Goal: Find specific page/section: Find specific page/section

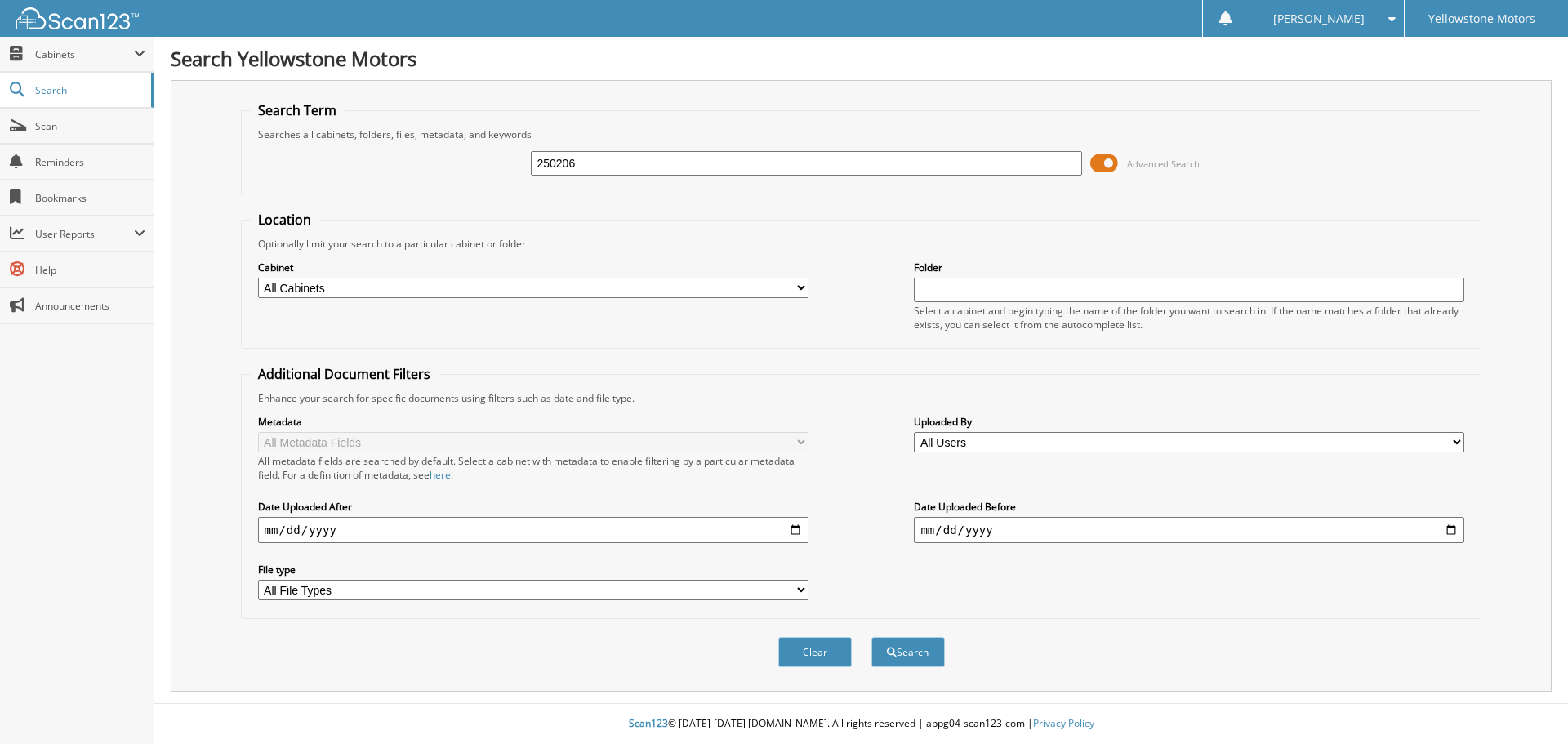
type input "250206"
click at [872, 638] on button "Search" at bounding box center [909, 652] width 73 height 30
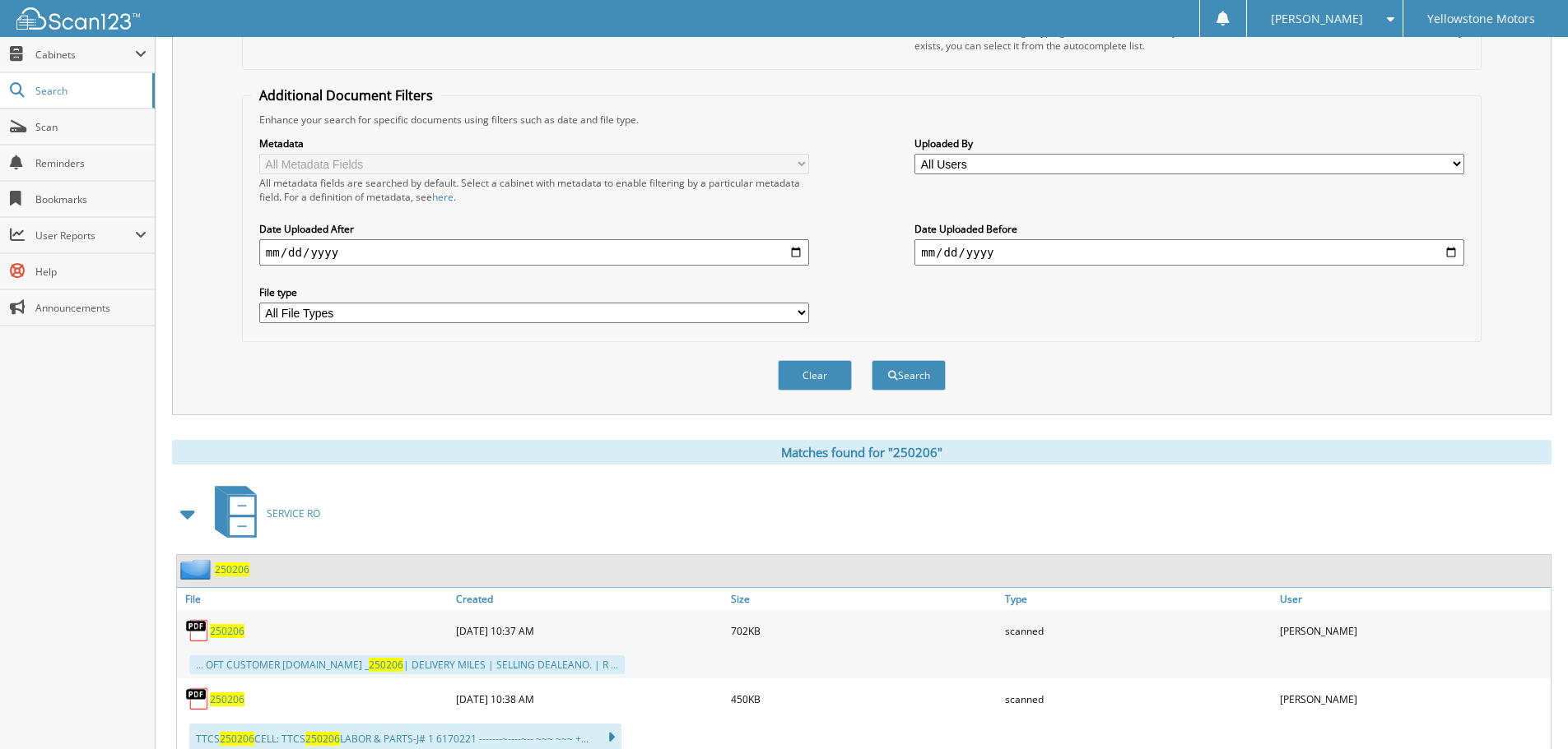
scroll to position [472, 0]
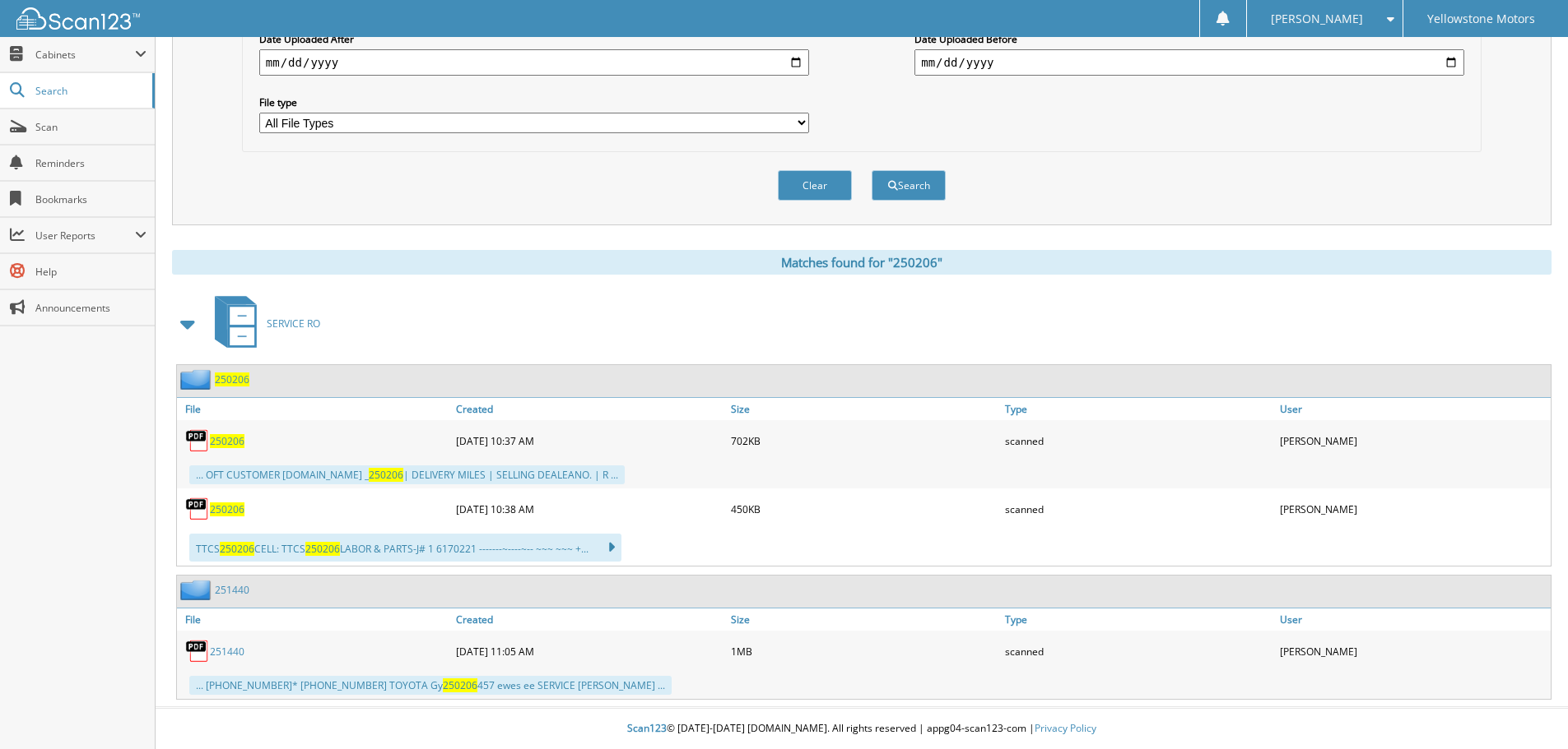
click at [232, 444] on span "250206" at bounding box center [226, 441] width 34 height 14
click at [234, 509] on span "250206" at bounding box center [226, 509] width 34 height 14
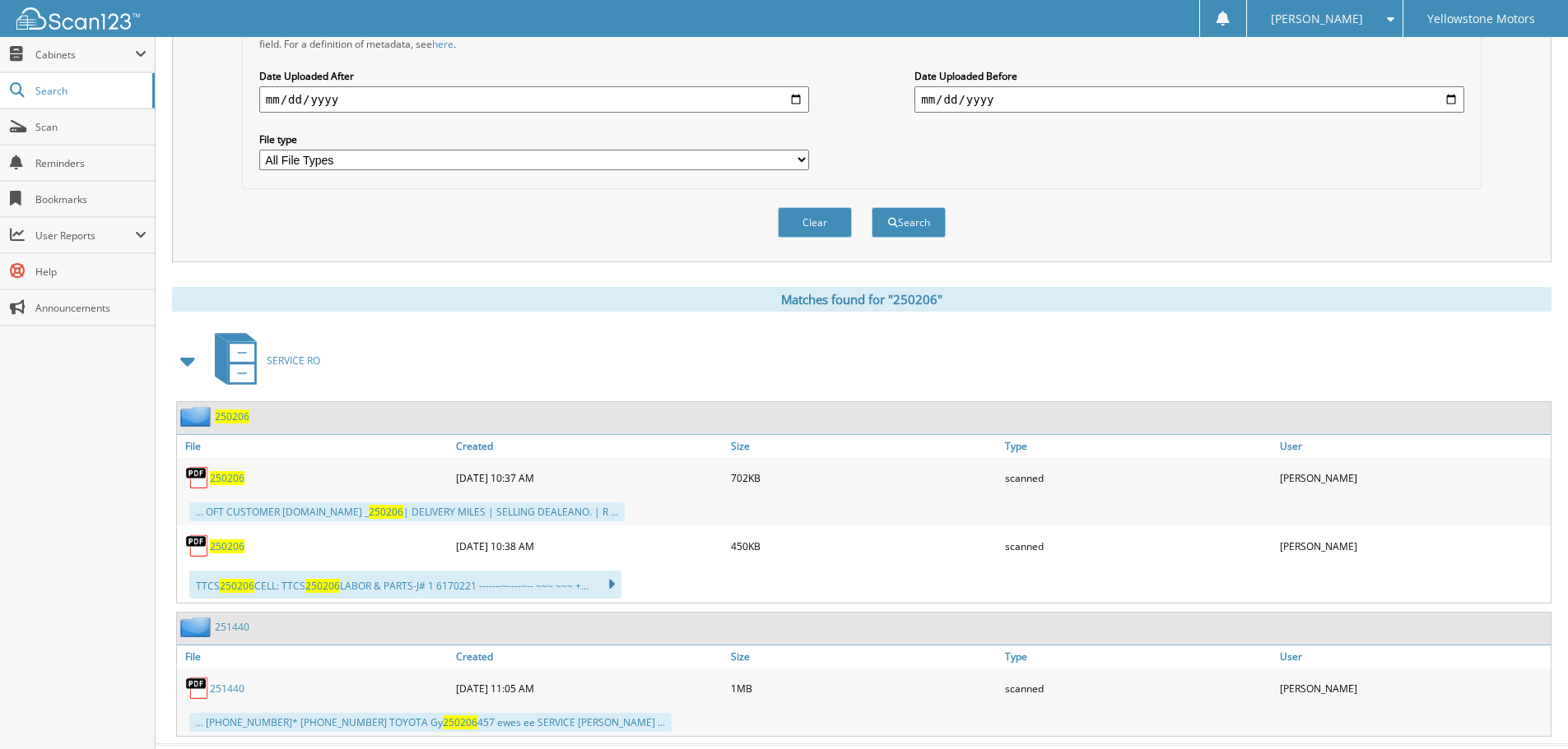
scroll to position [0, 0]
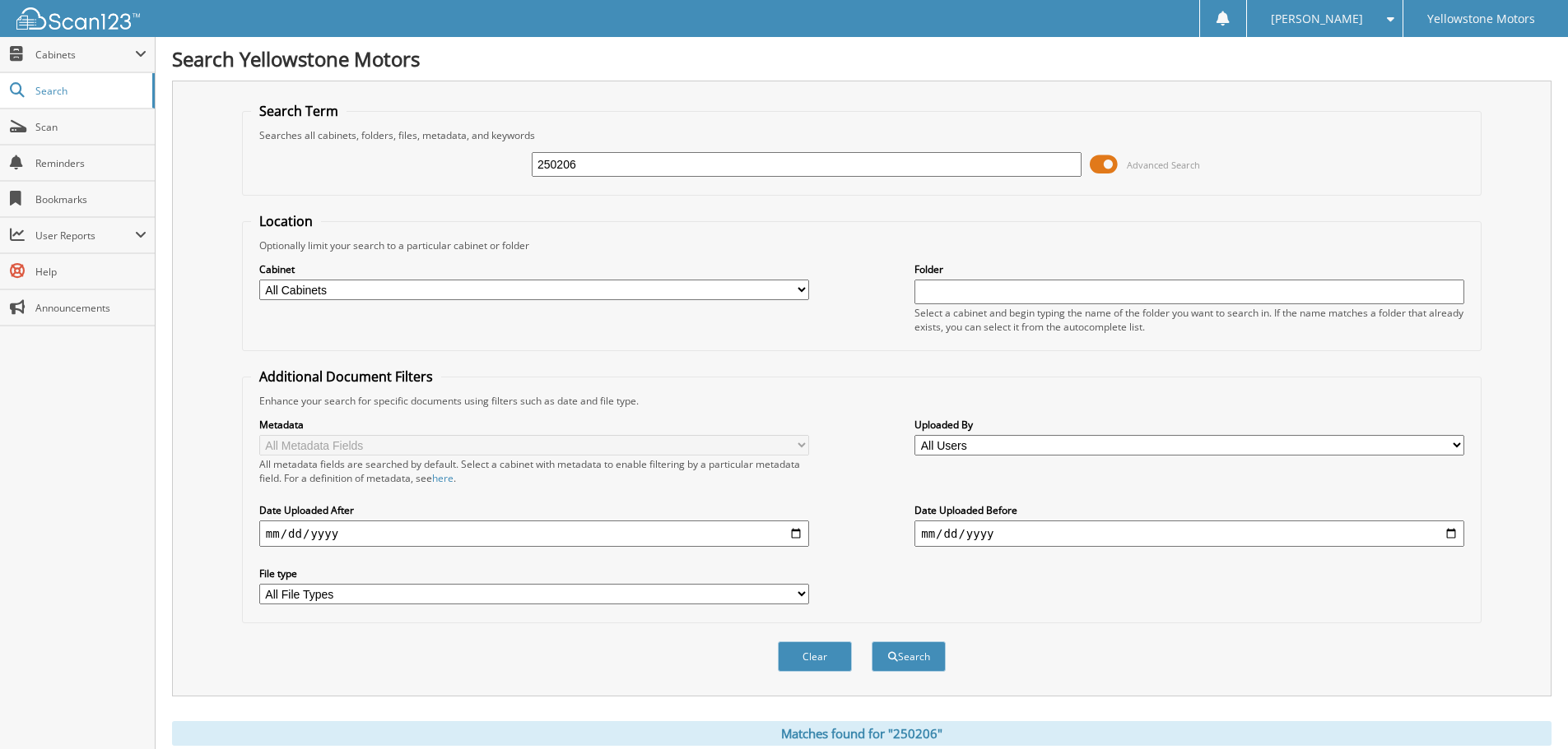
drag, startPoint x: 571, startPoint y: 172, endPoint x: 313, endPoint y: 162, distance: 258.2
click at [357, 171] on div "250206 Advanced Search" at bounding box center [861, 164] width 1221 height 44
paste input "250204"
type input "250204"
click at [871, 642] on button "Search" at bounding box center [908, 657] width 74 height 30
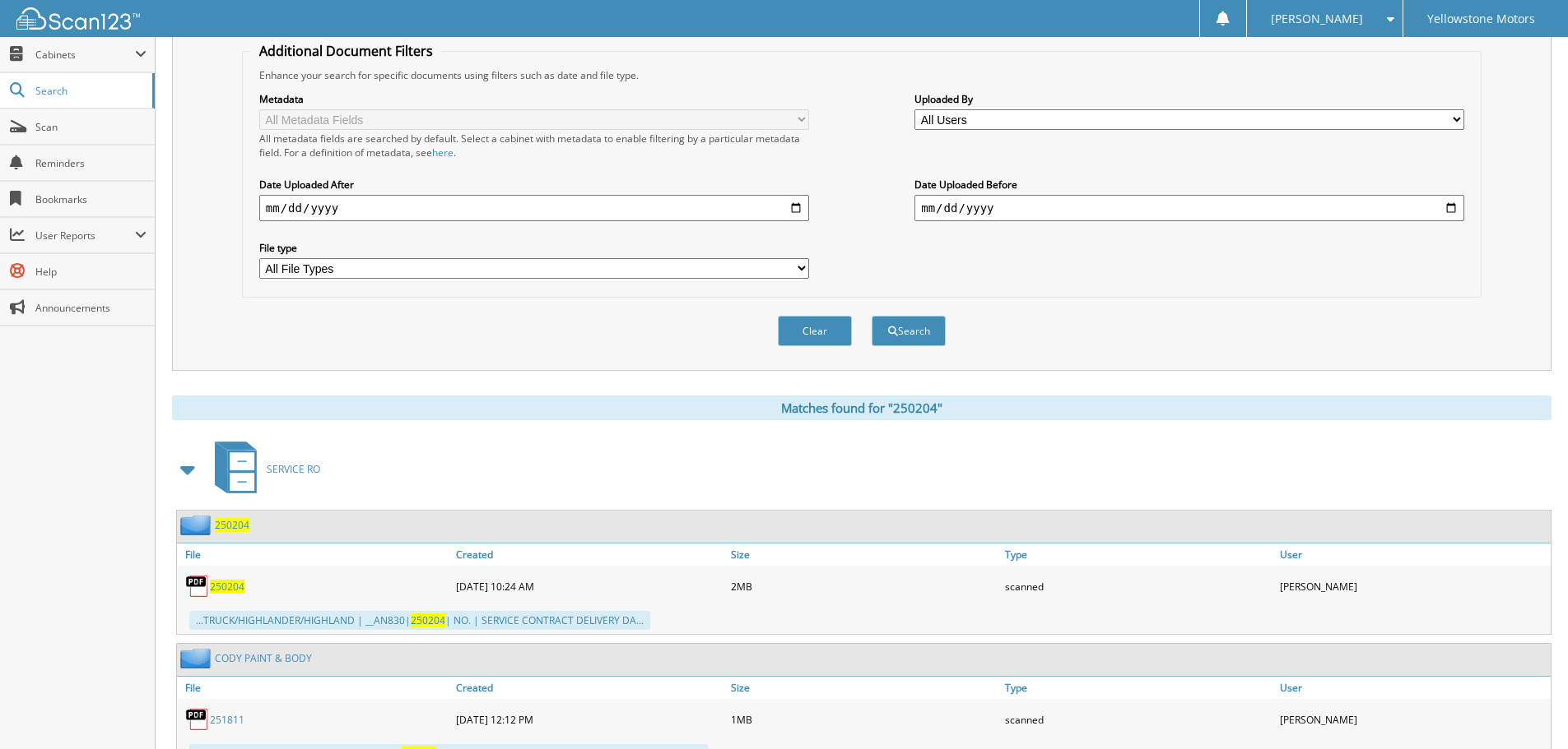
scroll to position [281, 0]
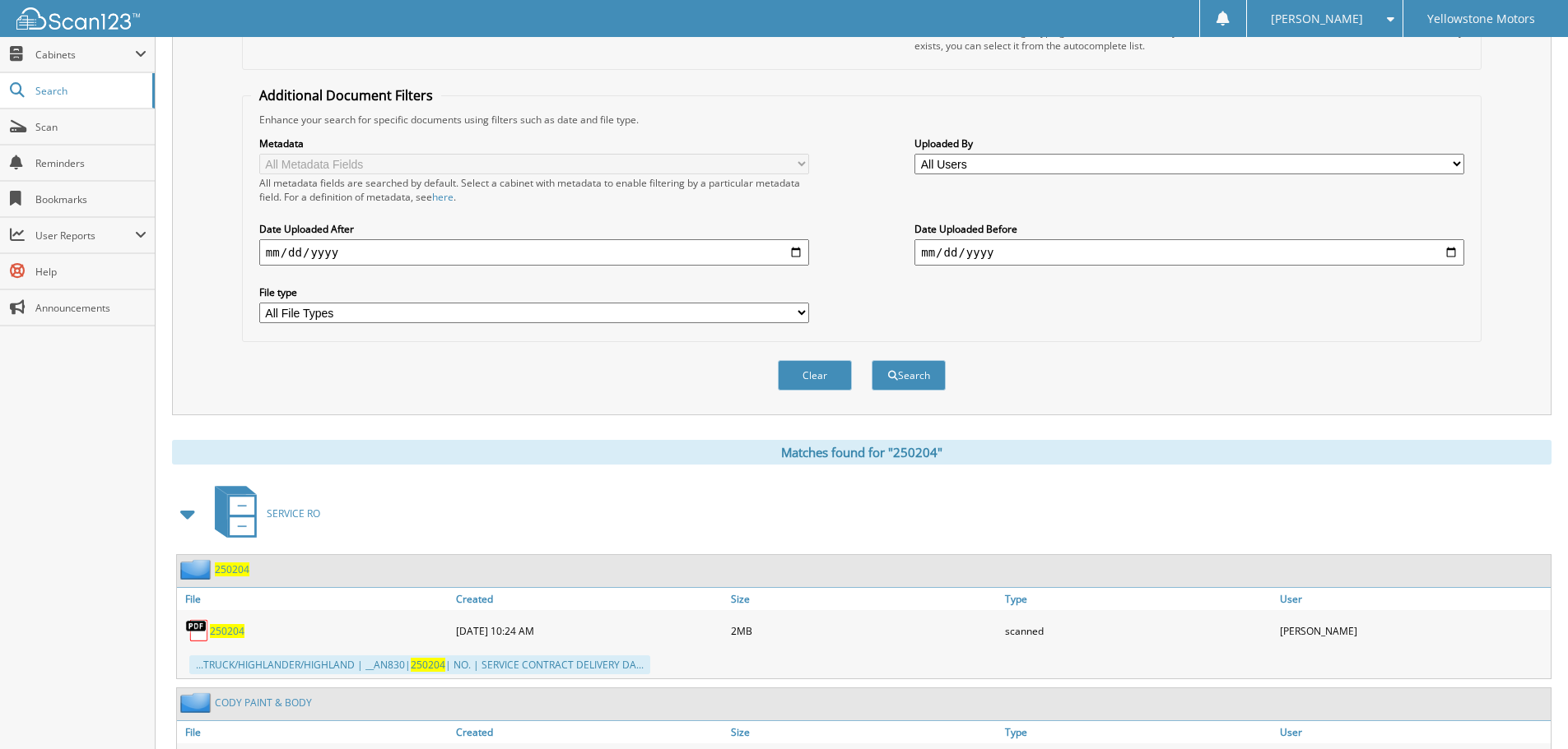
drag, startPoint x: 221, startPoint y: 634, endPoint x: 219, endPoint y: 623, distance: 11.2
click at [221, 632] on span "250204" at bounding box center [226, 631] width 34 height 14
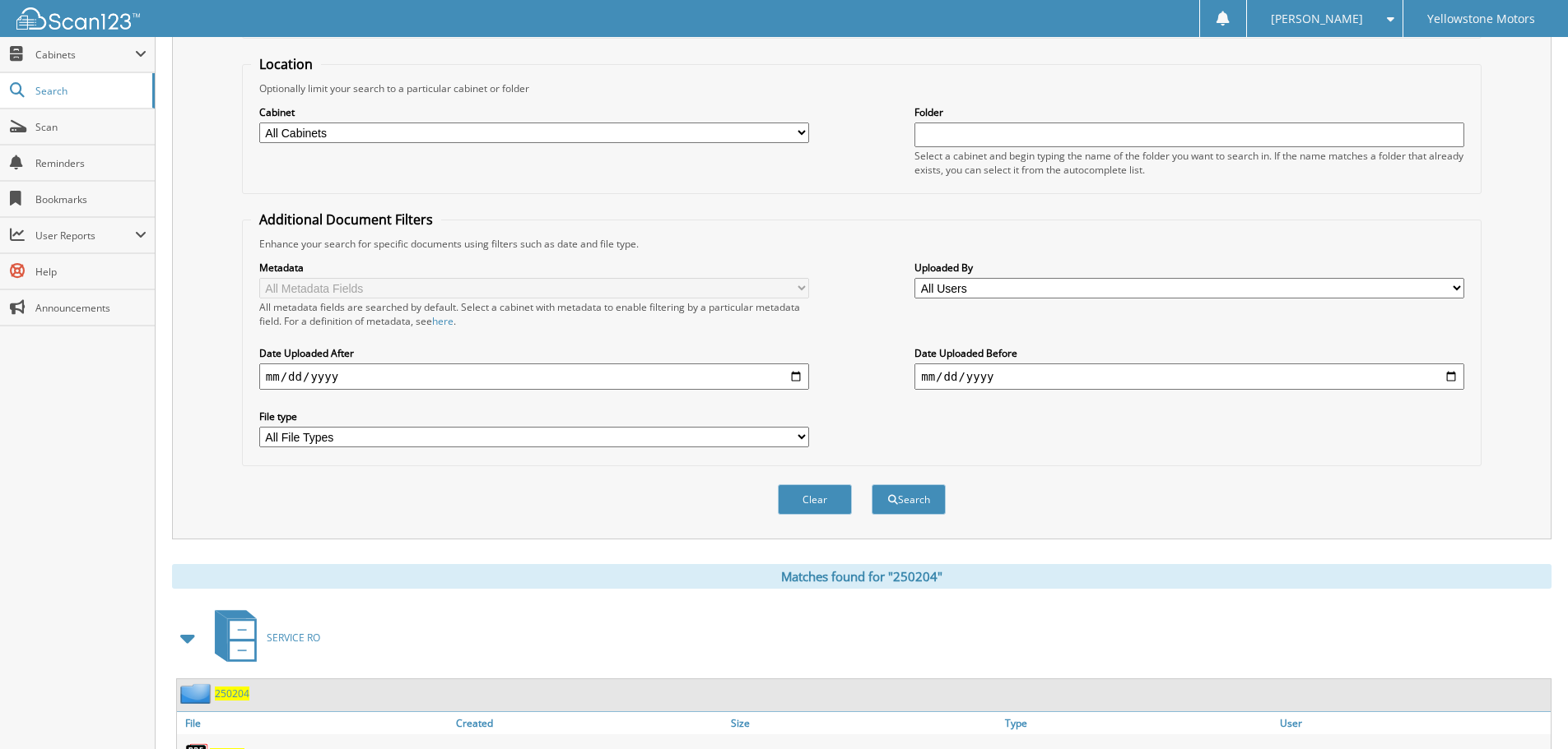
scroll to position [0, 0]
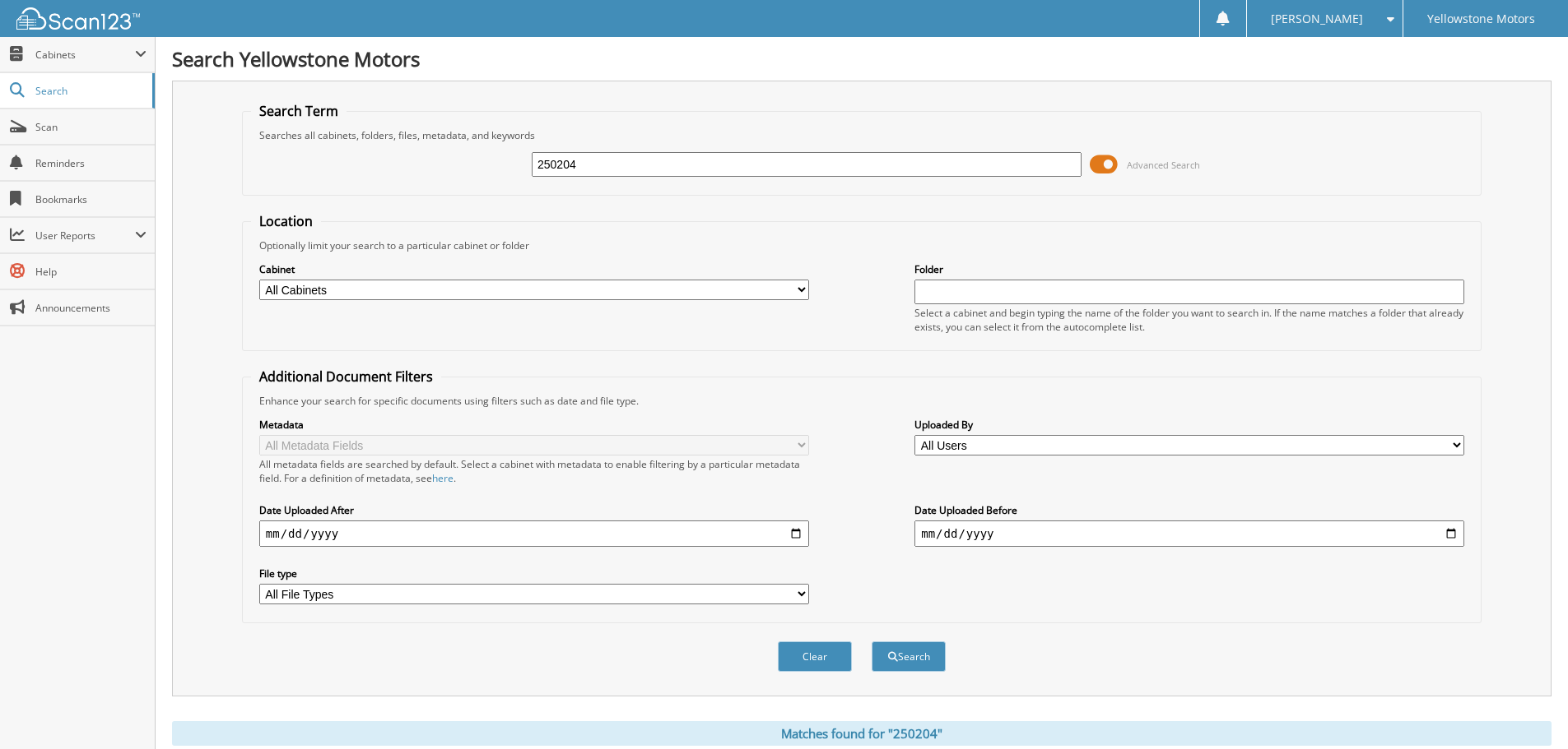
drag, startPoint x: 585, startPoint y: 158, endPoint x: 436, endPoint y: 156, distance: 149.0
click at [459, 157] on div "250204 Advanced Search" at bounding box center [861, 164] width 1221 height 44
paste input "251440"
type input "251440"
click at [871, 642] on button "Search" at bounding box center [908, 657] width 74 height 30
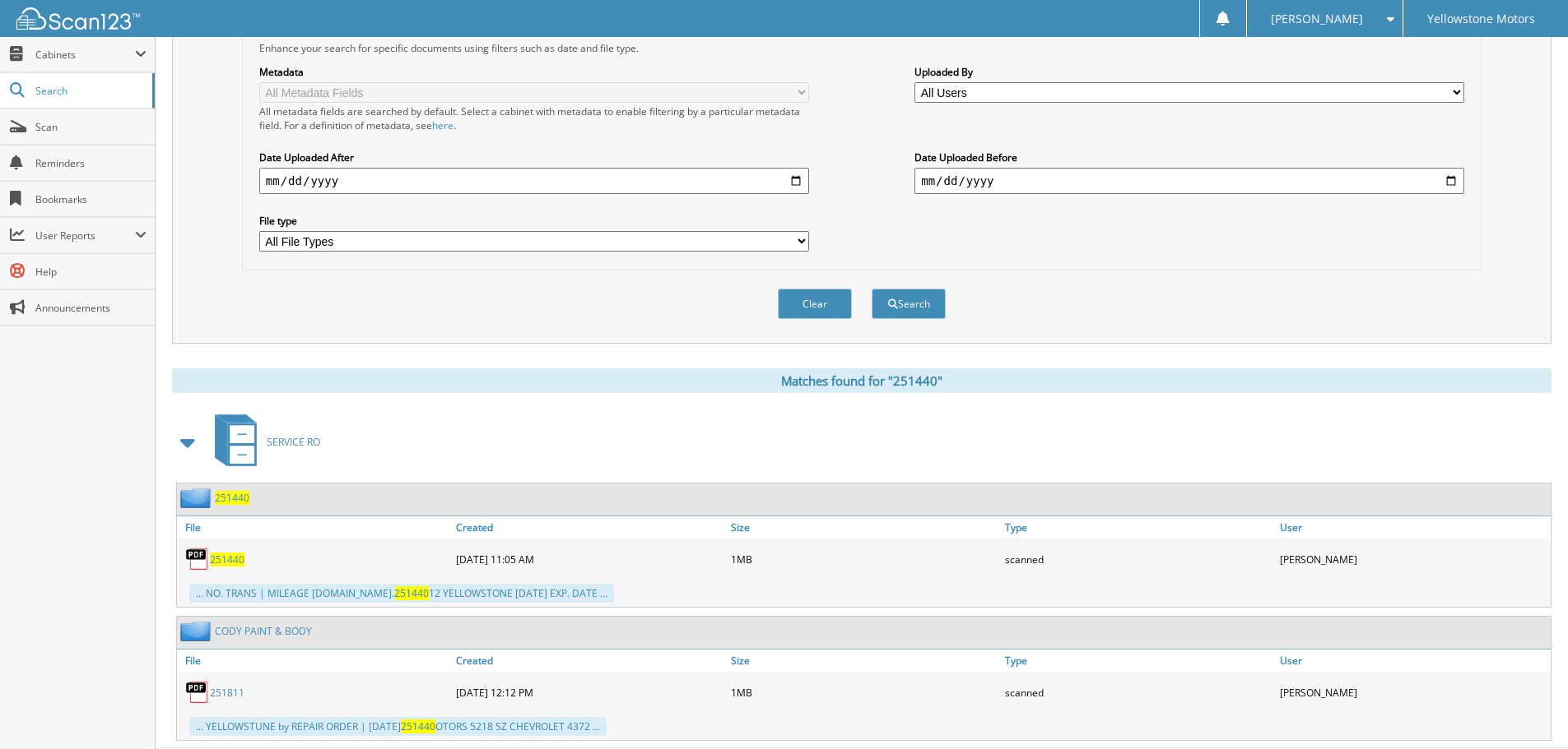
scroll to position [368, 0]
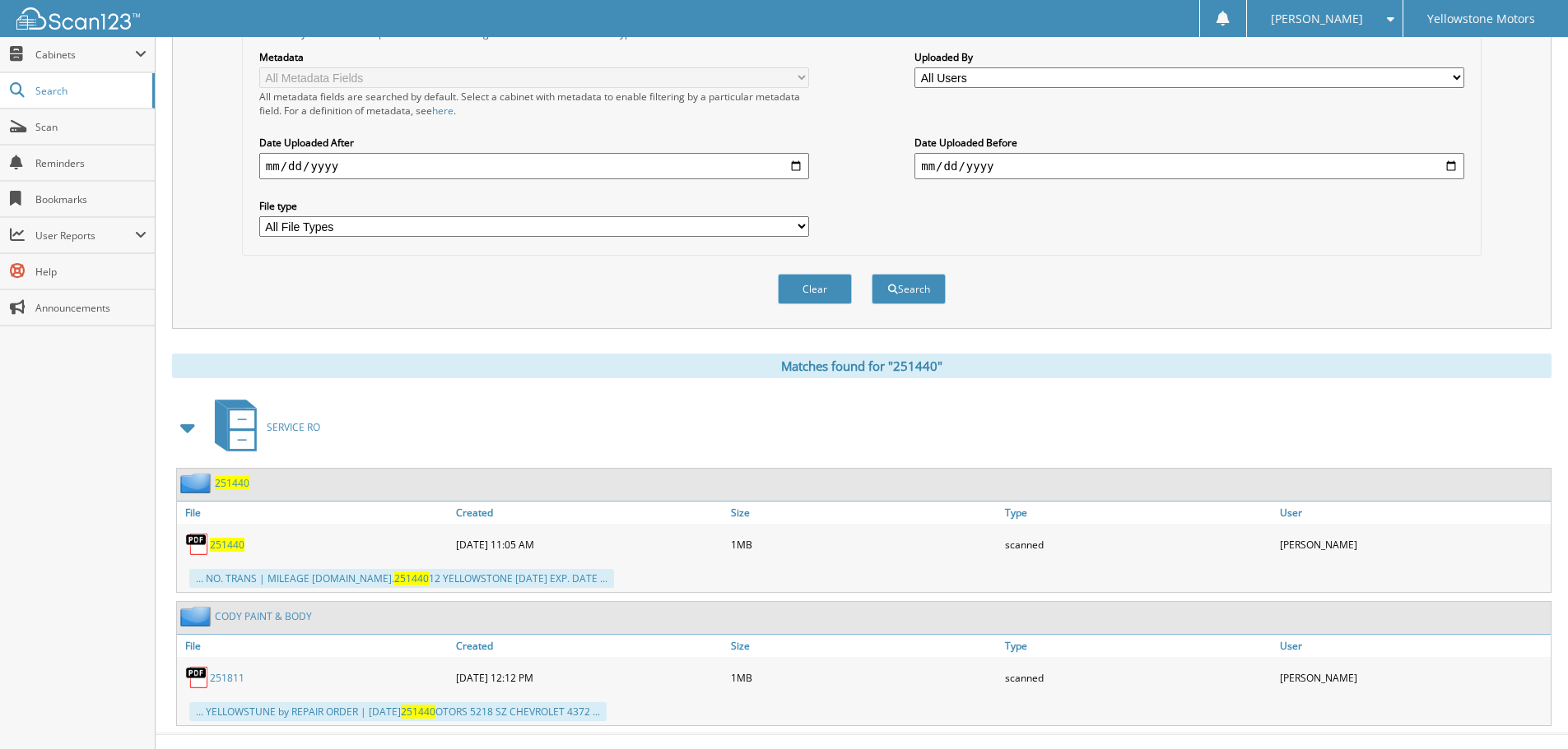
click at [232, 544] on span "251440" at bounding box center [226, 544] width 34 height 14
